Goal: Task Accomplishment & Management: Manage account settings

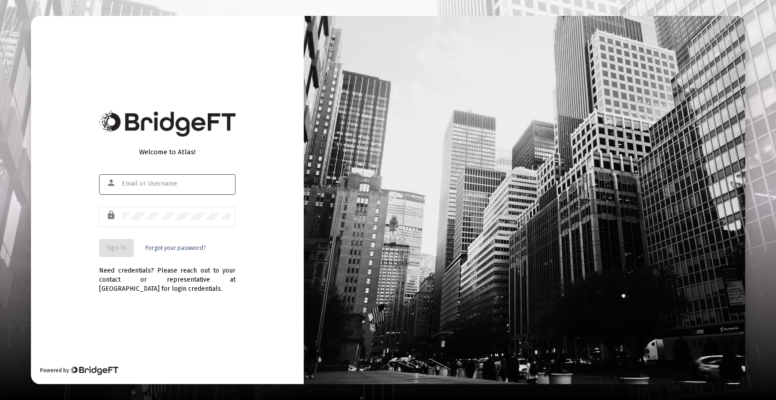
click at [167, 185] on input "text" at bounding box center [176, 183] width 109 height 7
type input "[PERSON_NAME][EMAIL_ADDRESS][DOMAIN_NAME]"
click at [105, 242] on button "Sign In" at bounding box center [116, 248] width 35 height 18
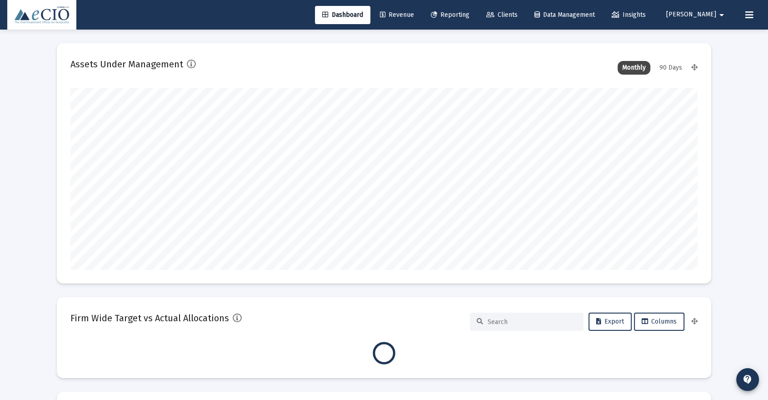
scroll to position [182, 627]
click at [518, 15] on span "Clients" at bounding box center [501, 15] width 31 height 8
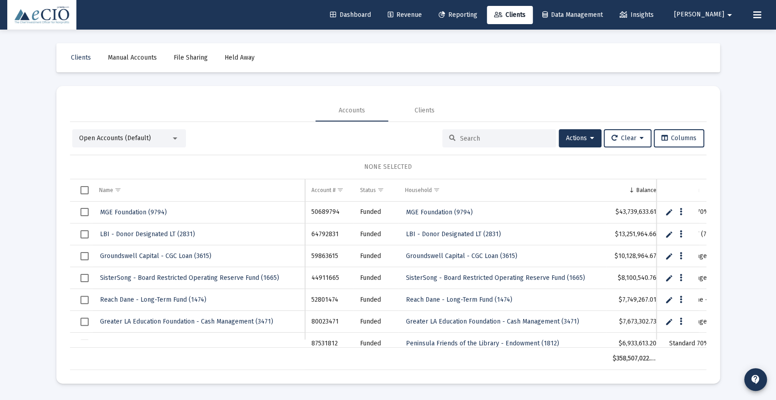
click at [460, 136] on input at bounding box center [504, 139] width 89 height 8
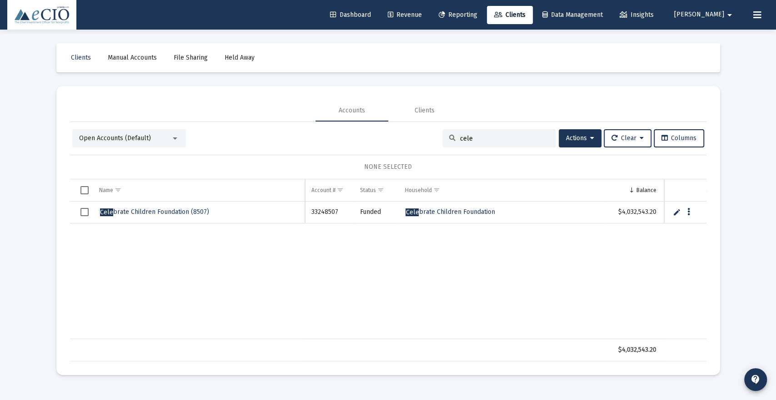
type input "cele"
click at [156, 208] on span "[PERSON_NAME] Children Foundation (8507)" at bounding box center [154, 212] width 109 height 8
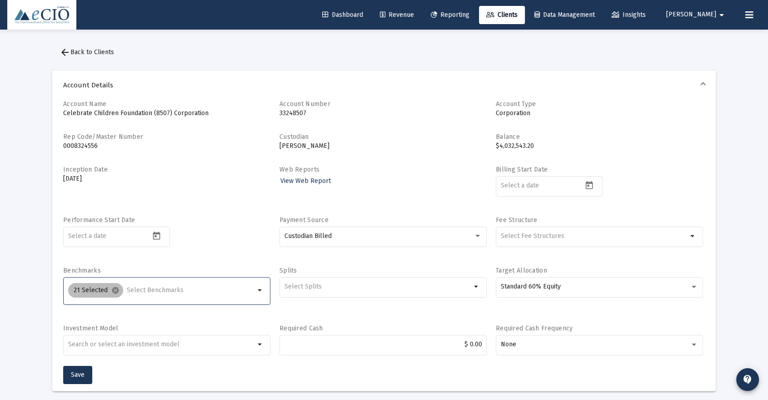
click at [151, 284] on div "21 Selected cancel" at bounding box center [161, 290] width 190 height 18
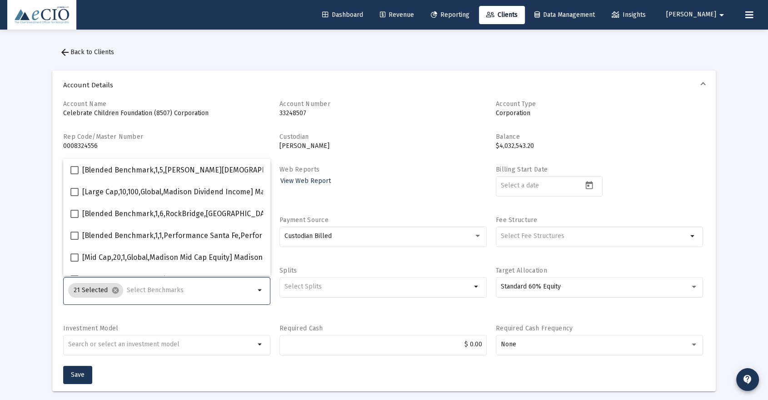
click at [149, 293] on input "Selection" at bounding box center [191, 289] width 128 height 7
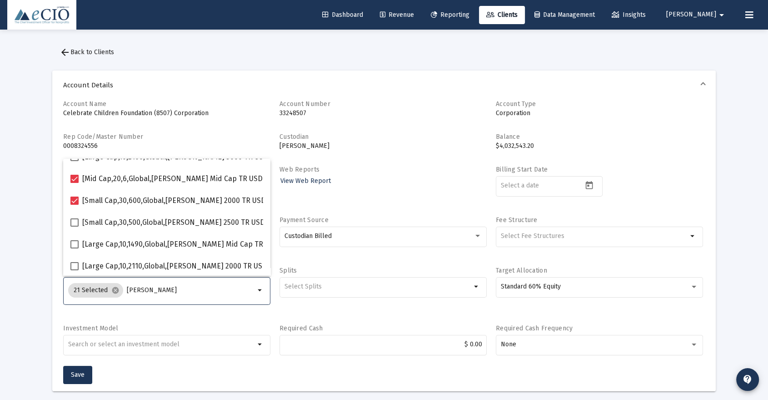
scroll to position [123, 0]
type input "[PERSON_NAME]"
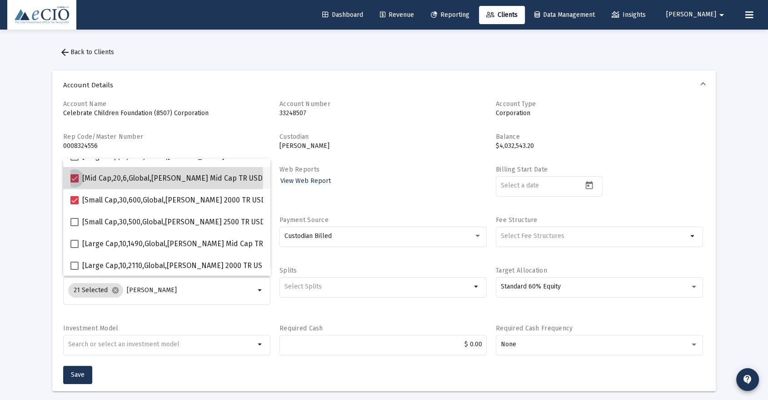
click at [76, 180] on span at bounding box center [74, 178] width 8 height 8
click at [75, 182] on input "[Mid Cap,20,6,Global,[PERSON_NAME] Mid Cap TR USD] [PERSON_NAME] Mid Cap Index" at bounding box center [74, 182] width 0 height 0
checkbox input "false"
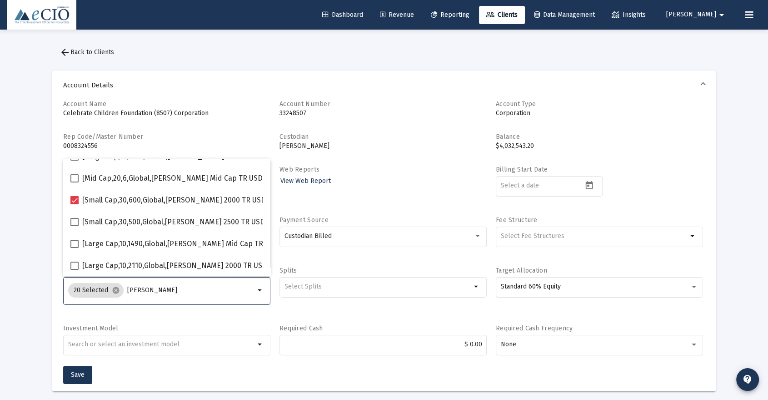
click at [152, 286] on input "[PERSON_NAME]" at bounding box center [191, 289] width 128 height 7
type input "r"
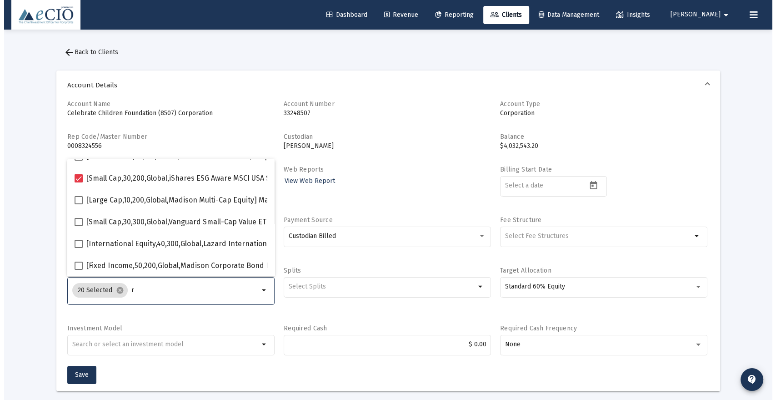
scroll to position [429, 0]
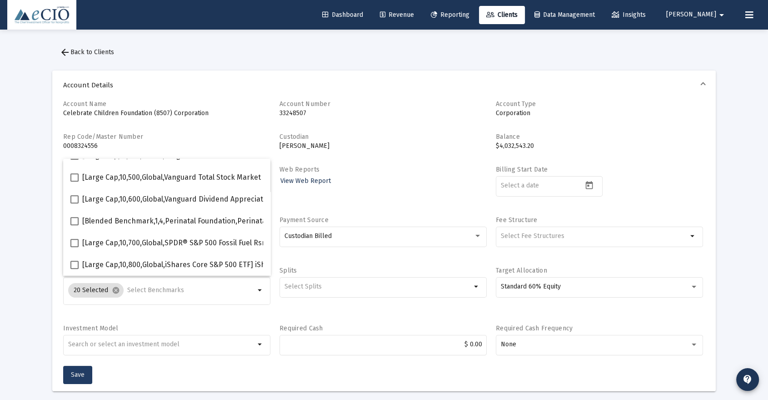
click at [76, 374] on span "Save" at bounding box center [78, 374] width 14 height 8
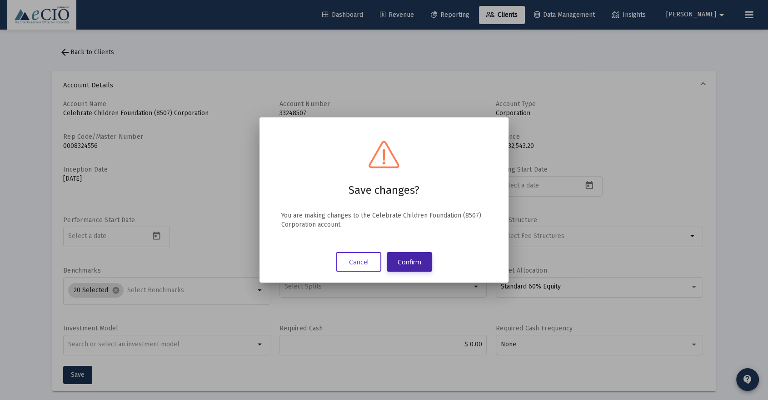
click at [407, 257] on button "Confirm" at bounding box center [409, 262] width 45 height 20
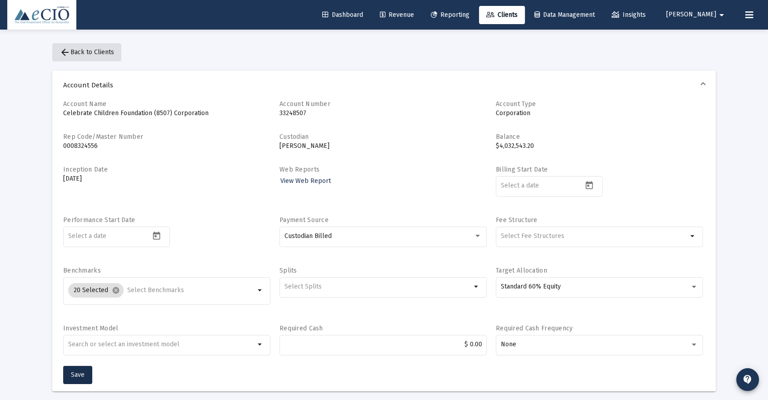
click at [93, 46] on button "arrow_back Back to Clients" at bounding box center [86, 52] width 69 height 18
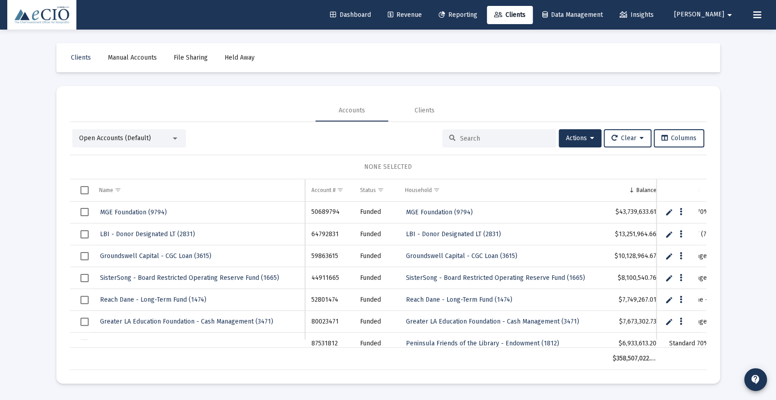
click at [460, 142] on div at bounding box center [499, 138] width 114 height 18
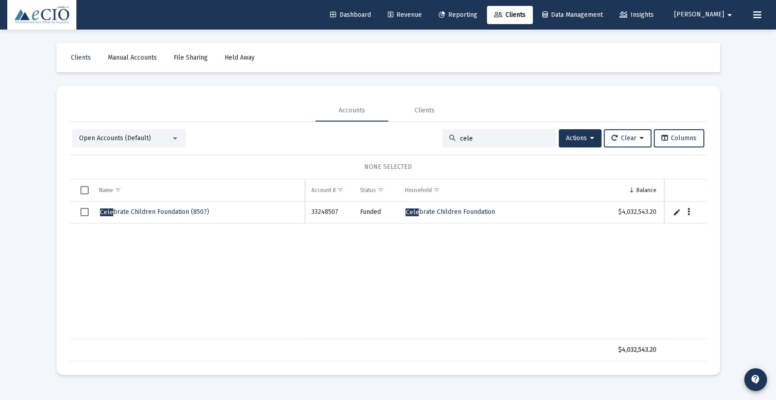
type input "cele"
click at [150, 211] on span "[PERSON_NAME] Children Foundation (8507)" at bounding box center [154, 212] width 109 height 8
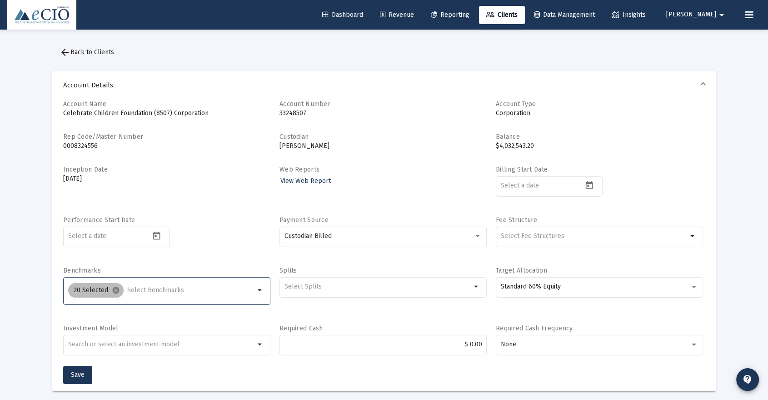
click at [148, 294] on div "20 Selected cancel" at bounding box center [161, 290] width 190 height 18
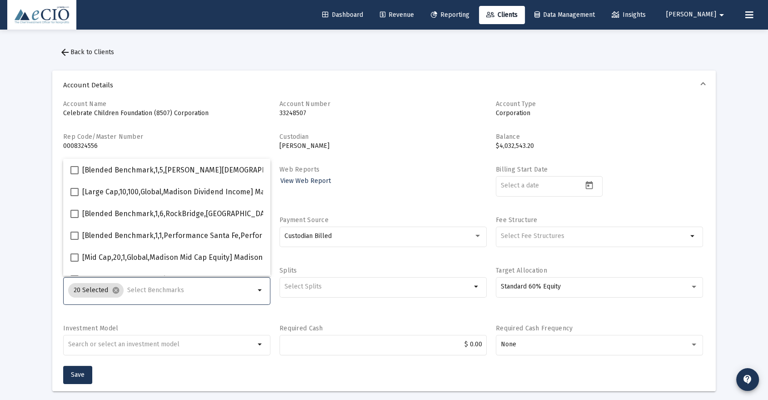
click at [150, 291] on input "Selection" at bounding box center [191, 289] width 128 height 7
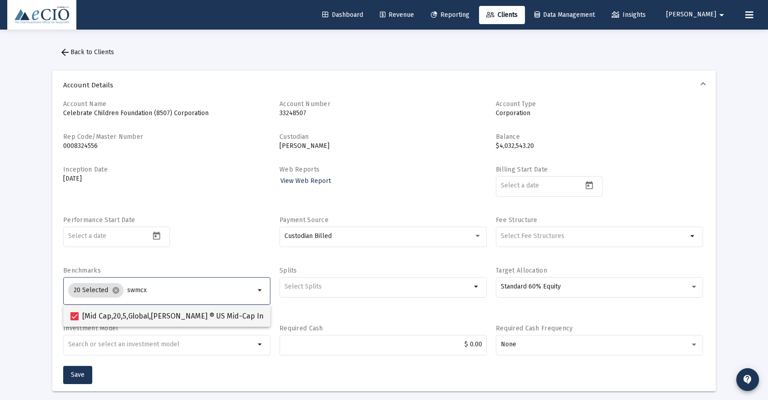
type input "swmcx"
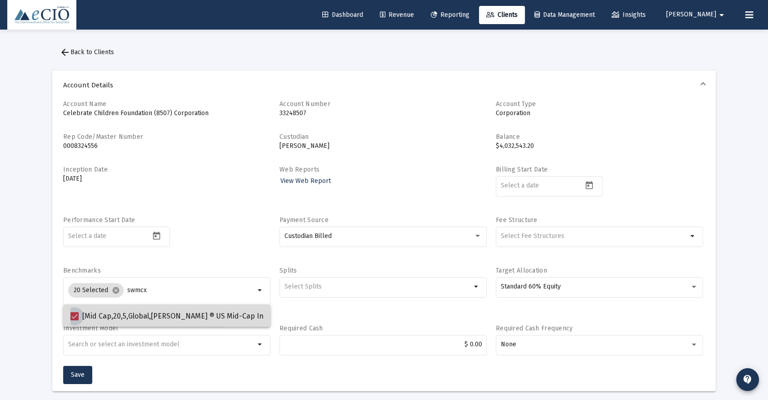
click at [74, 316] on span at bounding box center [74, 316] width 8 height 8
click at [74, 320] on input "[Mid Cap,20,5,Global,[PERSON_NAME] ® US Mid-Cap Index] [PERSON_NAME] US Mid-Cap…" at bounding box center [74, 320] width 0 height 0
checkbox input "false"
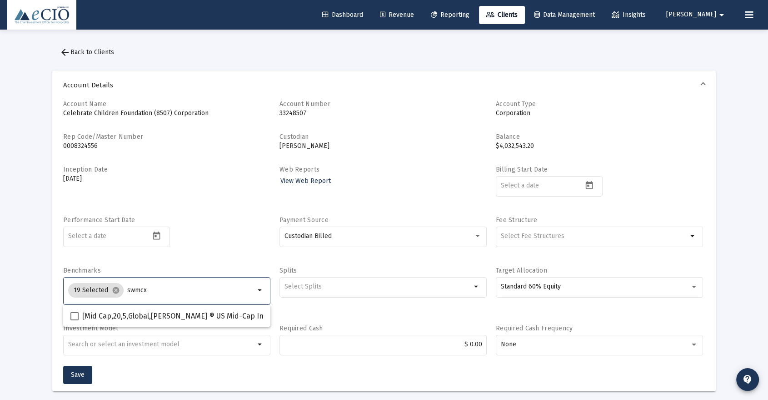
click at [157, 288] on input "swmcx" at bounding box center [191, 289] width 128 height 7
type input "s"
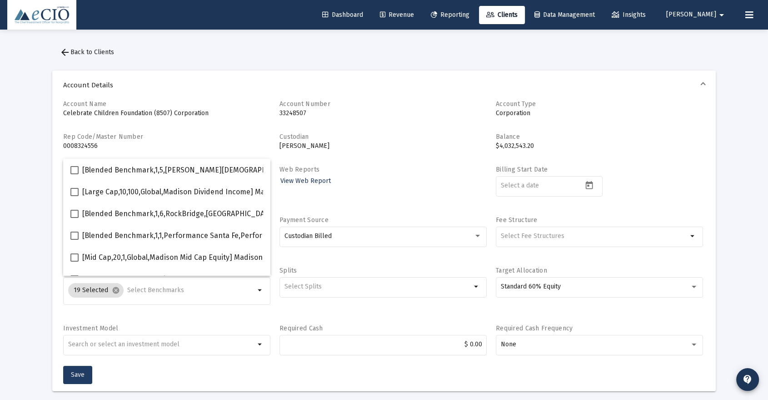
click at [80, 369] on button "Save" at bounding box center [77, 374] width 29 height 18
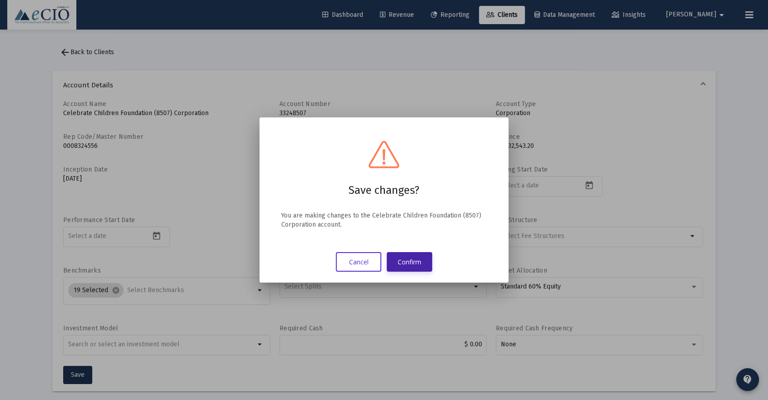
click at [406, 256] on button "Confirm" at bounding box center [409, 262] width 45 height 20
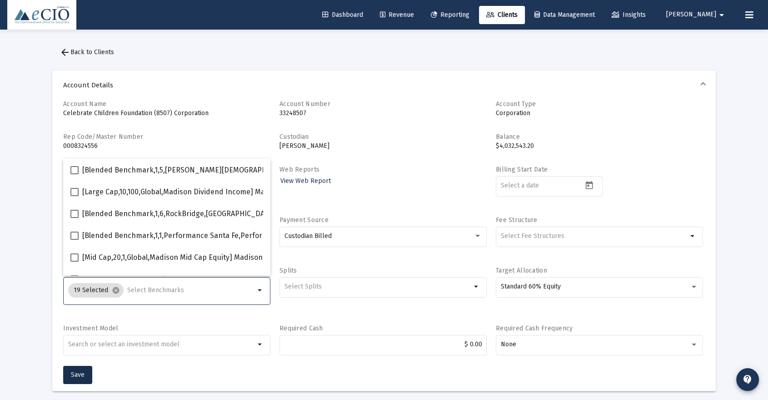
click at [134, 287] on input "Selection" at bounding box center [191, 289] width 128 height 7
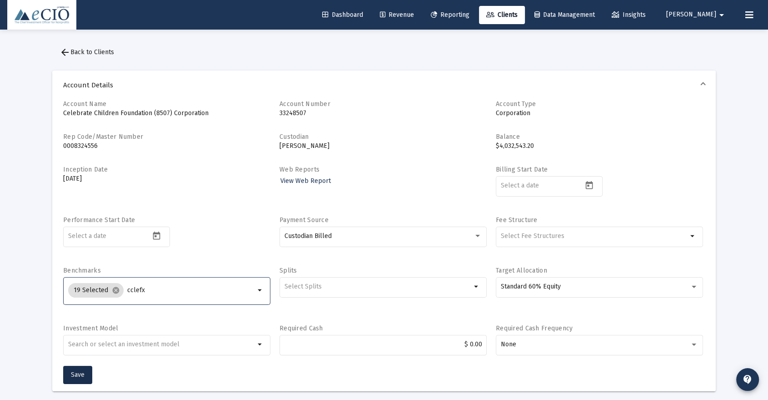
click at [134, 290] on input "cclefx" at bounding box center [191, 289] width 128 height 7
type input "c"
click at [185, 260] on div "Account Name Celebrate Children Foundation (8507) Corporation Account Number 33…" at bounding box center [384, 233] width 642 height 266
click at [147, 290] on input "1750" at bounding box center [191, 289] width 128 height 7
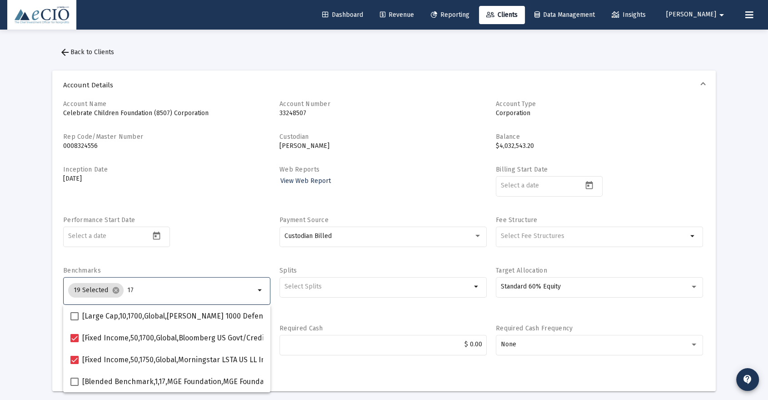
type input "1"
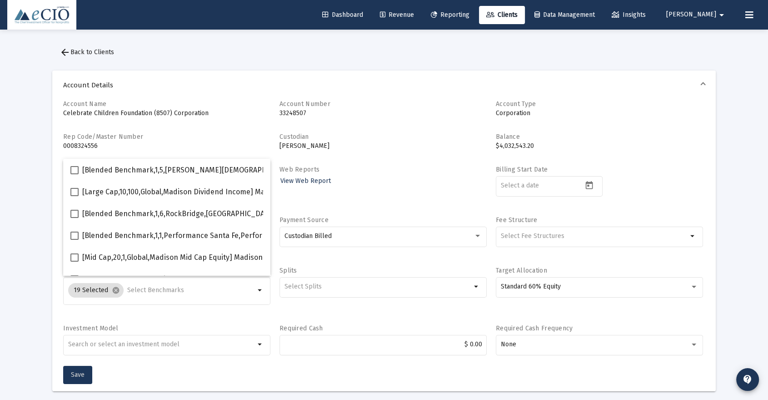
click at [77, 373] on span "Save" at bounding box center [78, 374] width 14 height 8
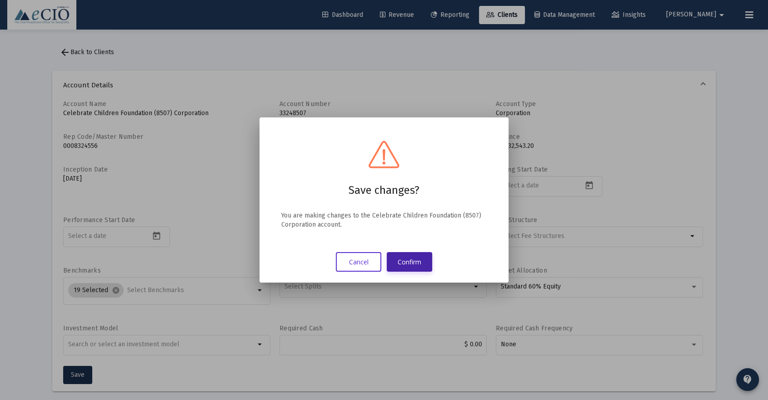
click at [411, 265] on button "Confirm" at bounding box center [409, 262] width 45 height 20
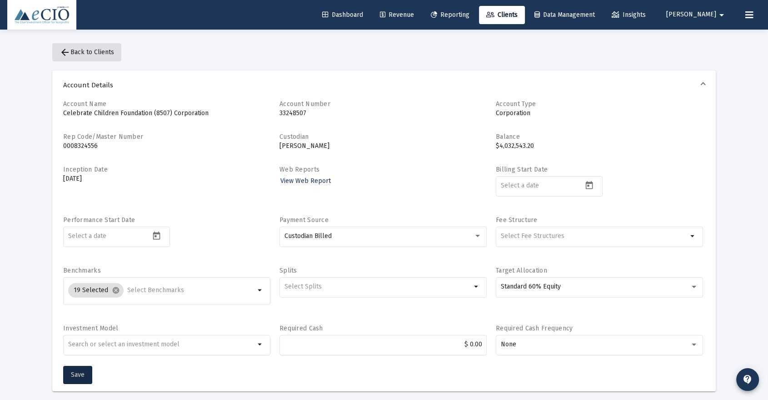
click at [74, 48] on button "arrow_back Back to Clients" at bounding box center [86, 52] width 69 height 18
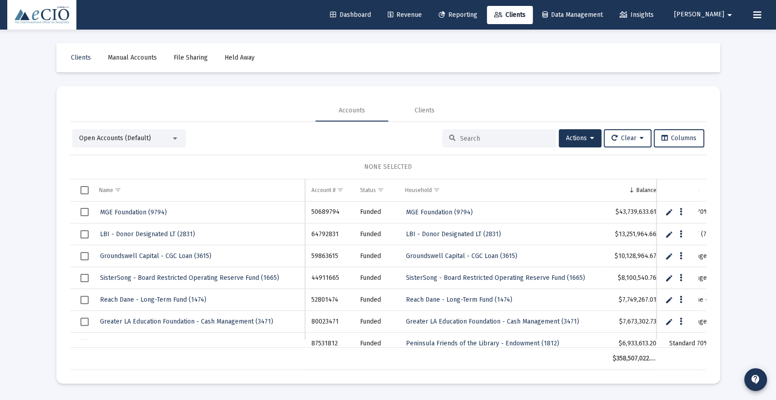
click at [497, 140] on input at bounding box center [504, 139] width 89 height 8
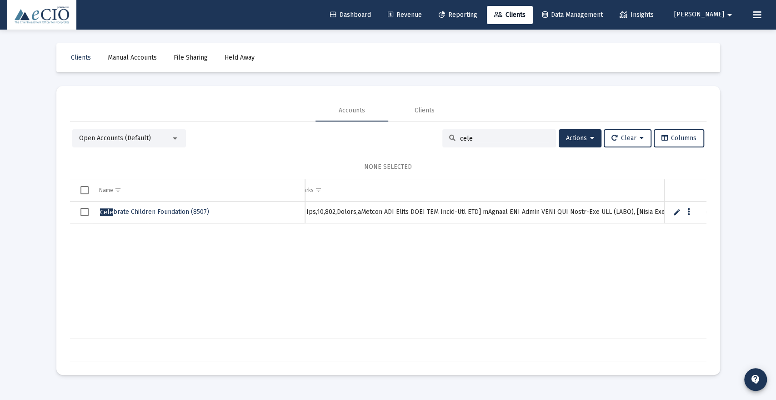
scroll to position [0, 466]
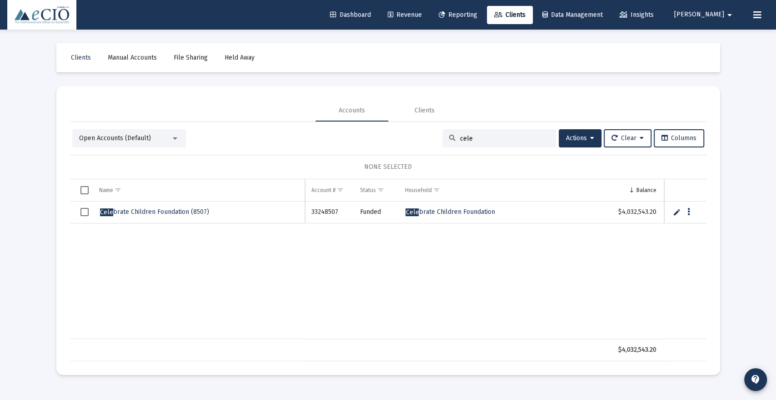
type input "cele"
